Goal: Task Accomplishment & Management: Complete application form

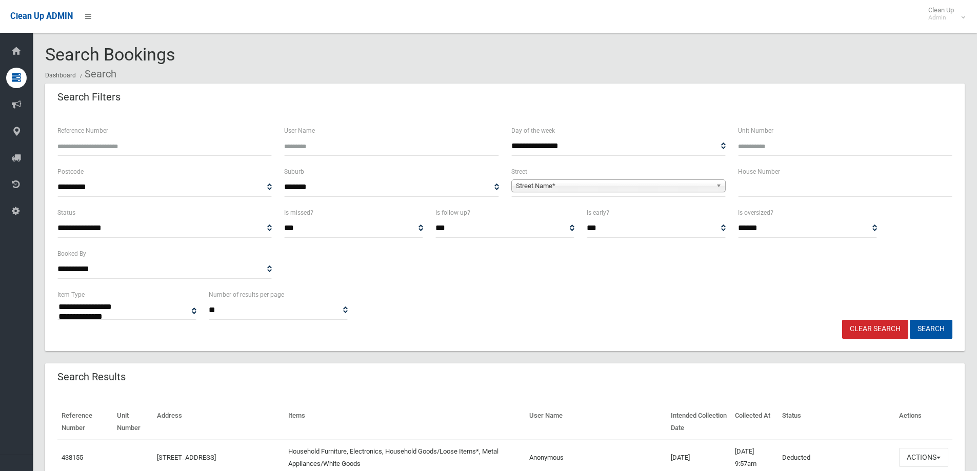
select select
click at [746, 191] on input "text" at bounding box center [845, 187] width 214 height 19
type input "*"
click at [559, 191] on span "Street Name*" at bounding box center [614, 186] width 196 height 12
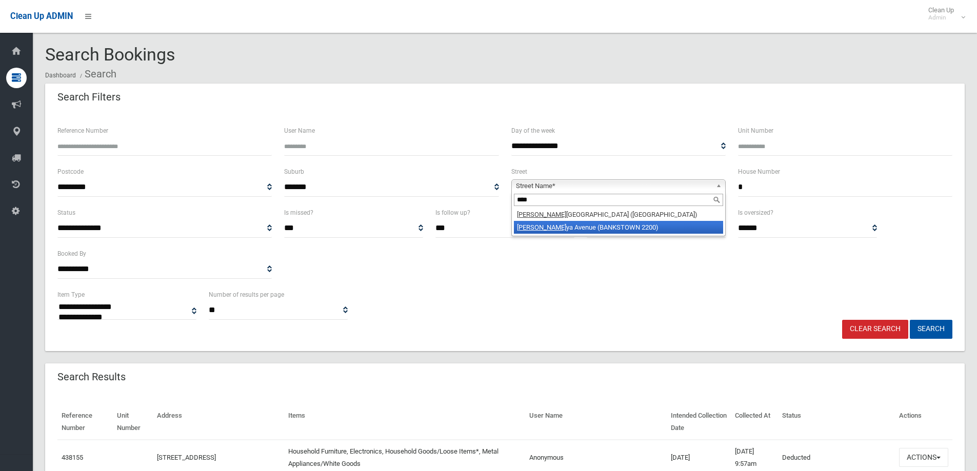
type input "****"
click at [566, 229] on li "[PERSON_NAME][GEOGRAPHIC_DATA] ([GEOGRAPHIC_DATA] 2200)" at bounding box center [618, 227] width 209 height 13
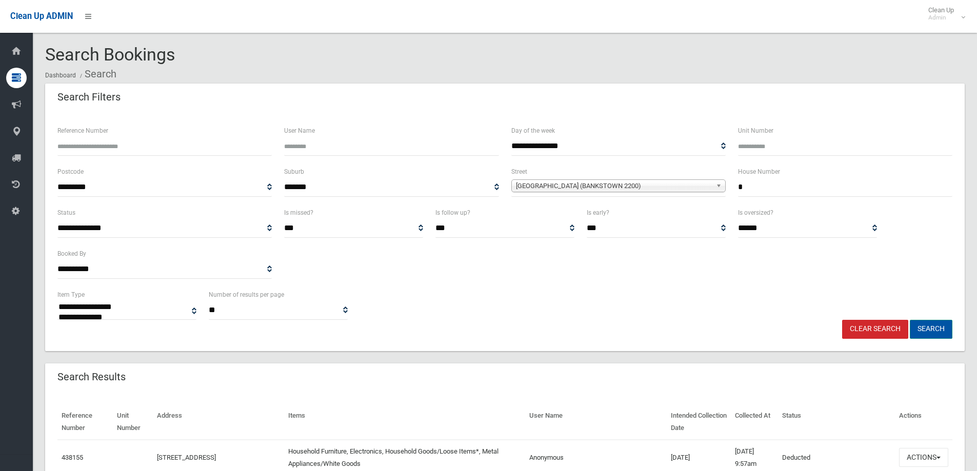
click at [931, 329] on button "Search" at bounding box center [931, 329] width 43 height 19
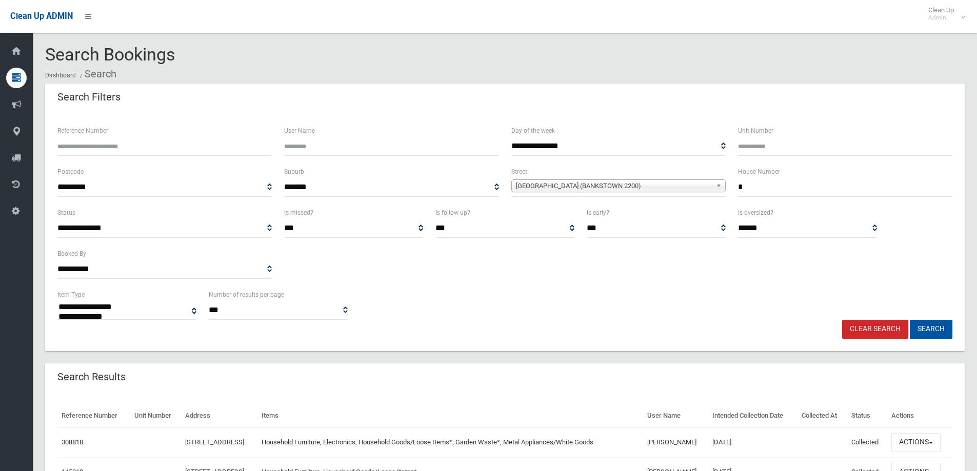
select select
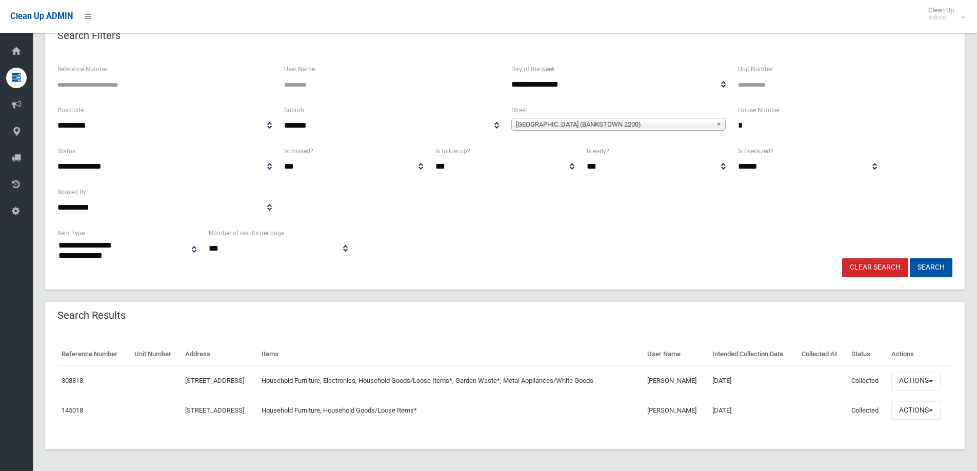
scroll to position [65, 0]
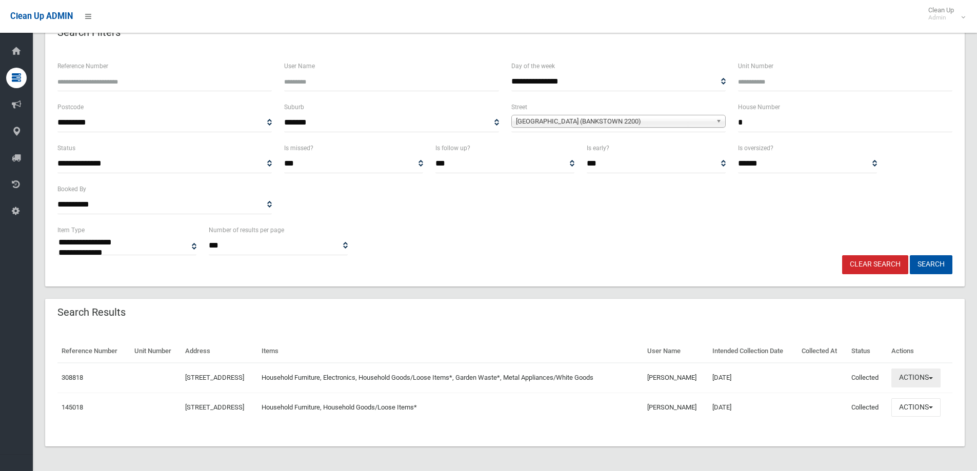
click at [908, 381] on button "Actions" at bounding box center [916, 378] width 49 height 19
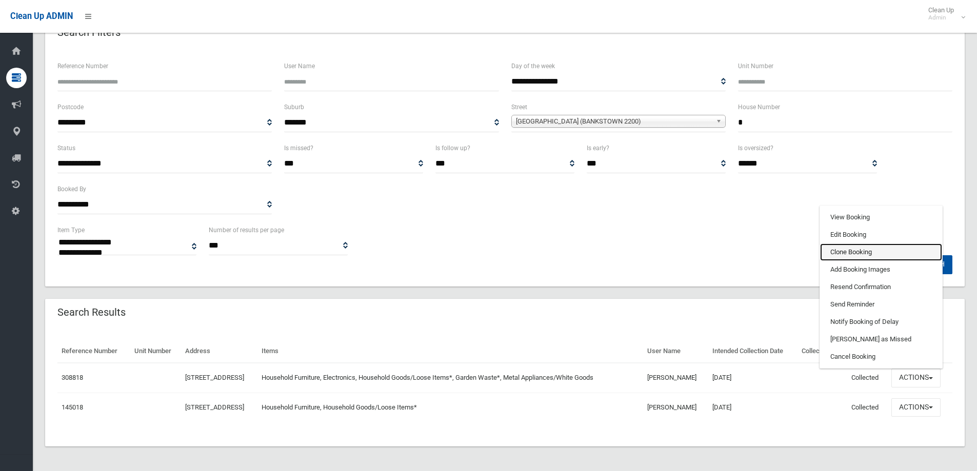
click at [856, 252] on link "Clone Booking" at bounding box center [881, 252] width 122 height 17
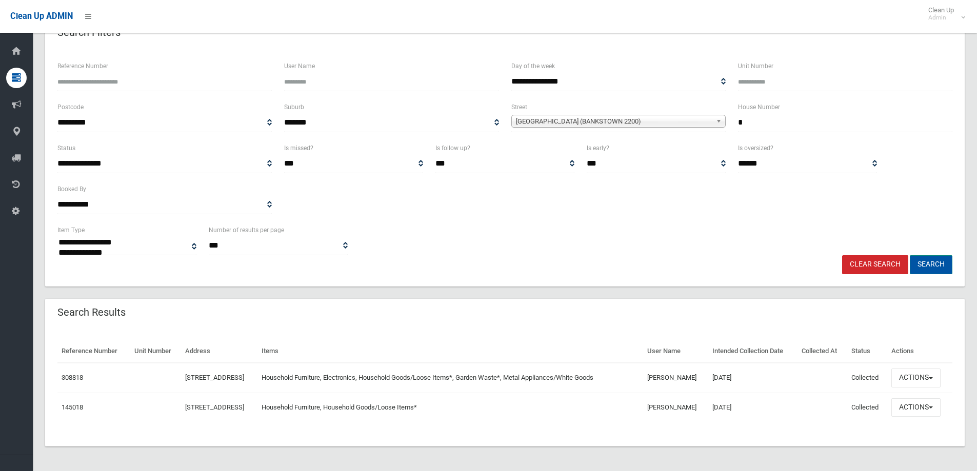
click at [924, 264] on button "Search" at bounding box center [931, 265] width 43 height 19
click at [927, 266] on button "Search" at bounding box center [931, 265] width 43 height 19
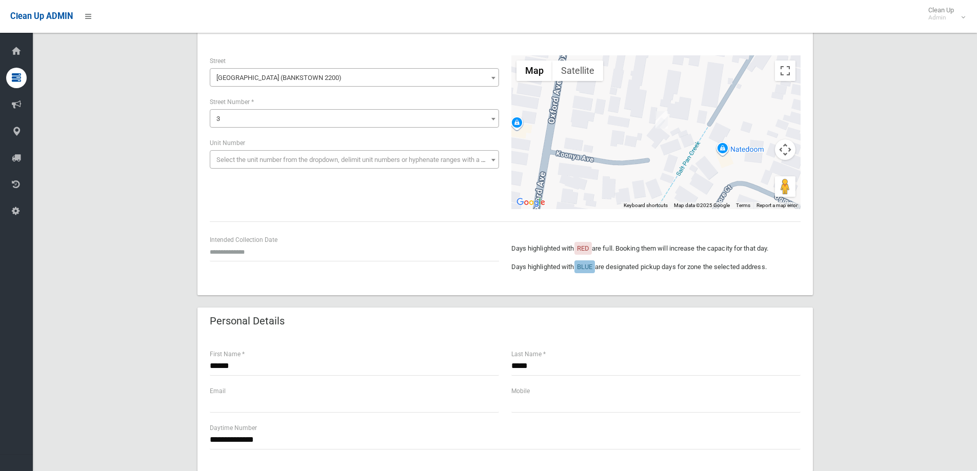
scroll to position [51, 0]
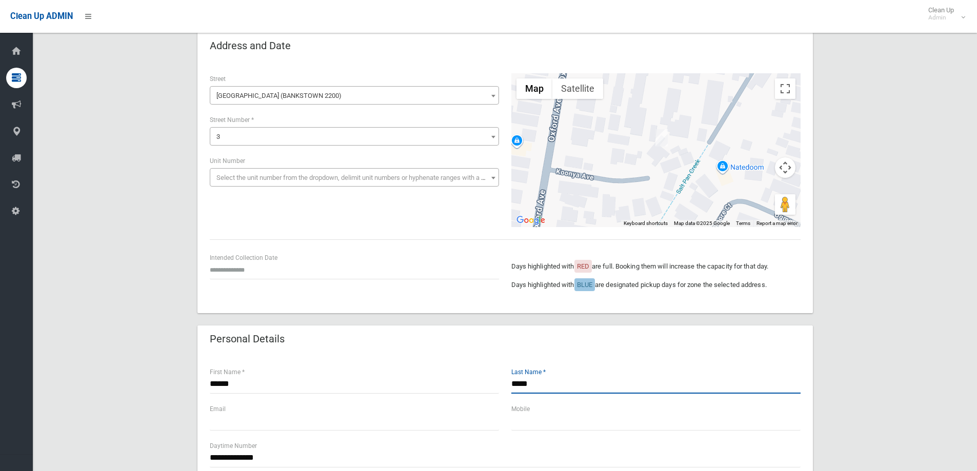
click at [518, 384] on input "*****" at bounding box center [656, 384] width 289 height 19
type input "*****"
click at [230, 265] on input "text" at bounding box center [354, 270] width 289 height 19
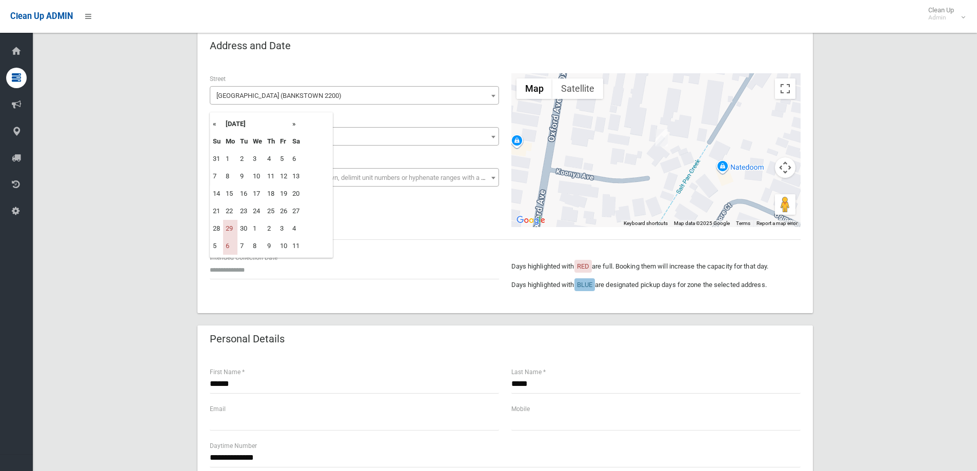
click at [294, 123] on th "»" at bounding box center [296, 123] width 13 height 17
click at [228, 195] on td "13" at bounding box center [230, 193] width 14 height 17
type input "**********"
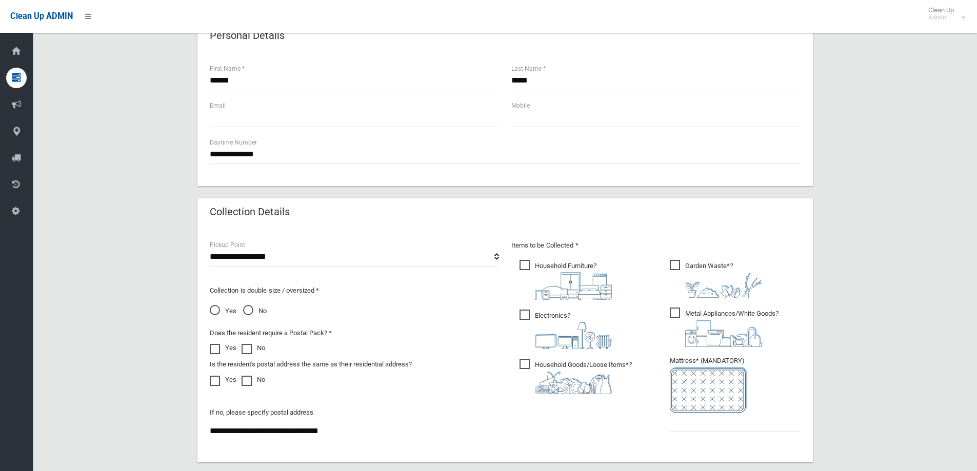
scroll to position [462, 0]
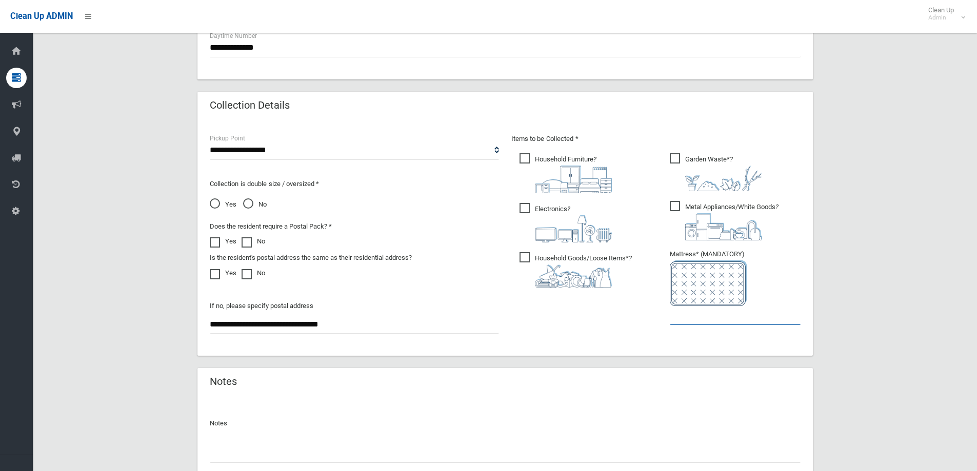
click at [692, 316] on input "text" at bounding box center [735, 315] width 131 height 19
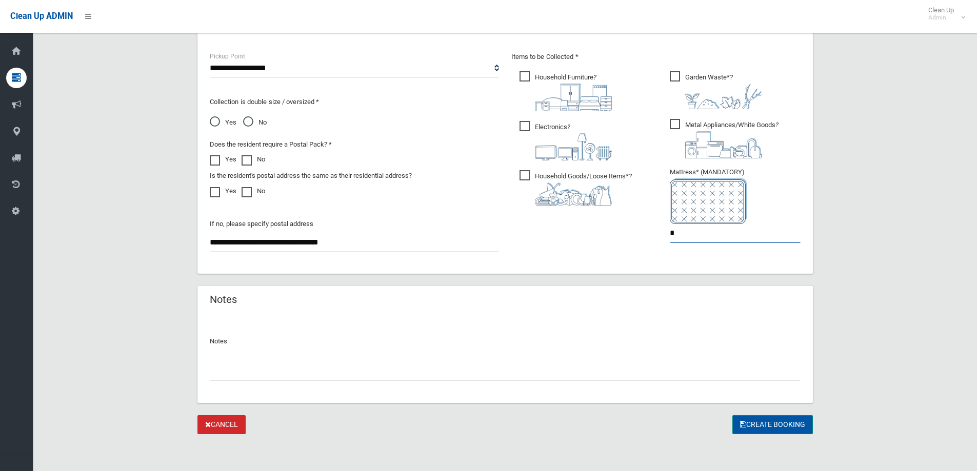
type input "*"
click at [768, 425] on button "Create Booking" at bounding box center [773, 425] width 81 height 19
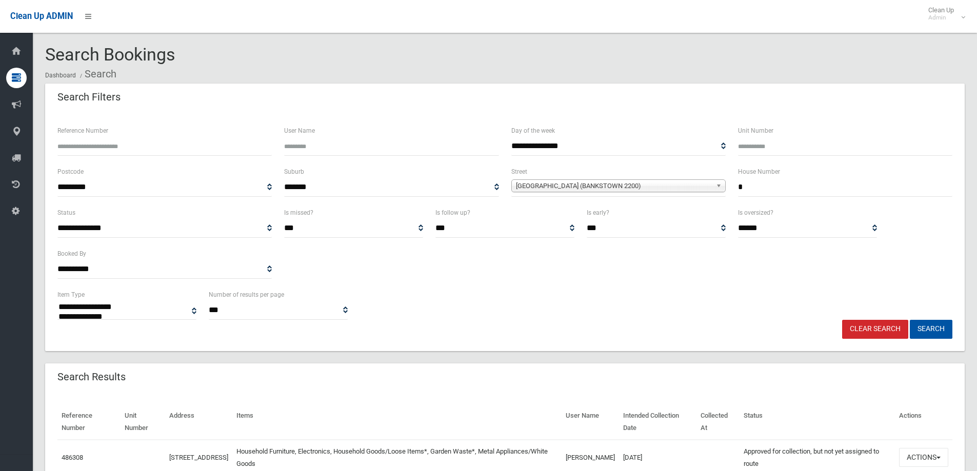
select select
